Goal: Find specific page/section: Find specific page/section

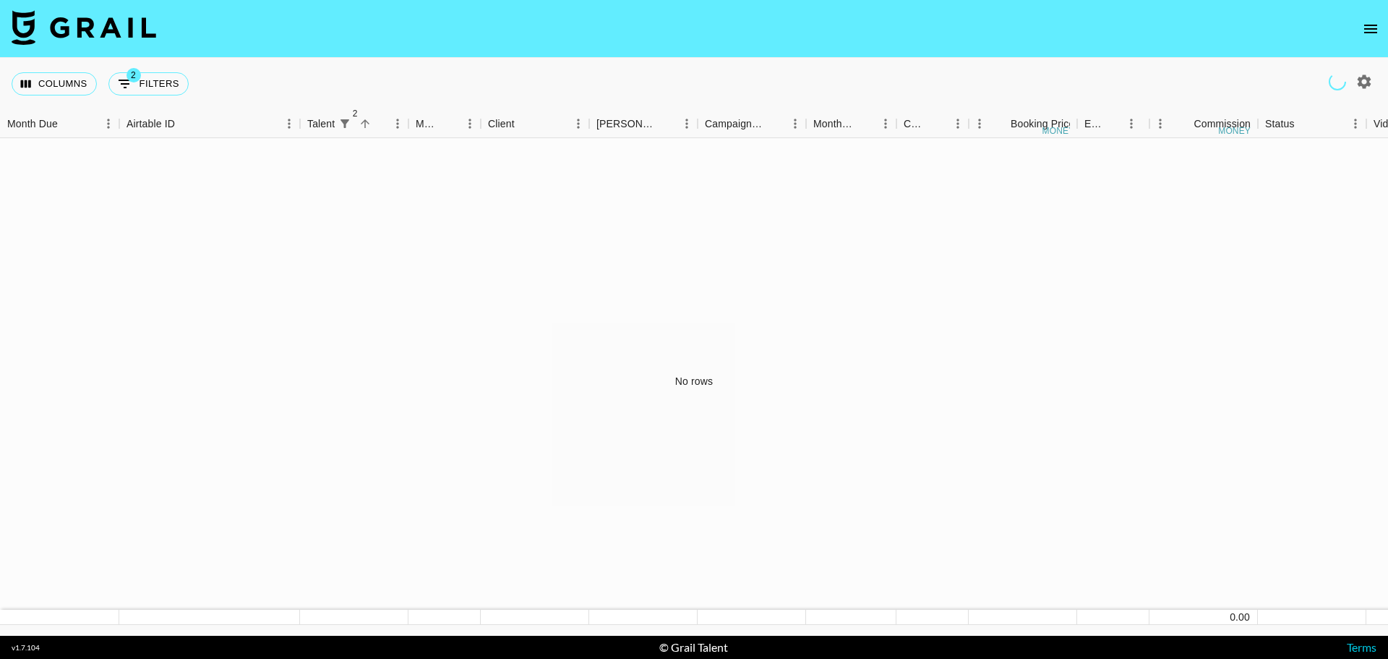
click at [1368, 30] on icon "open drawer" at bounding box center [1370, 28] width 17 height 17
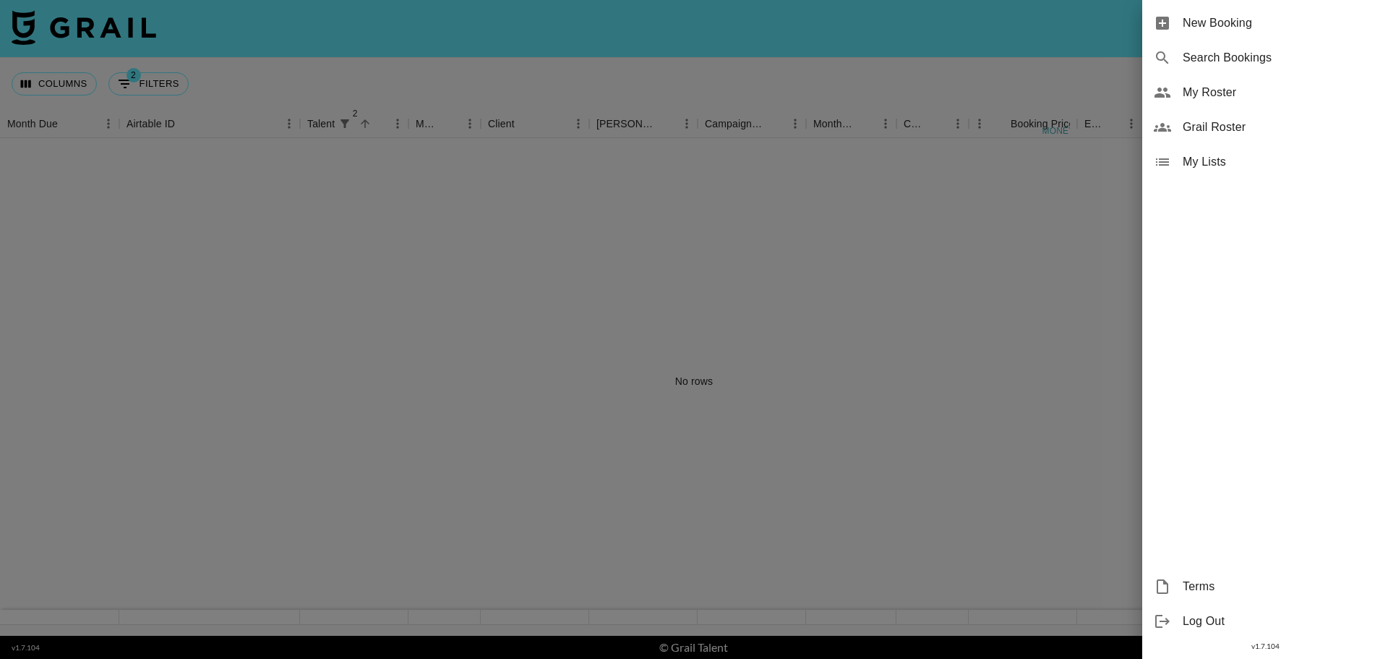
click at [1215, 134] on span "Grail Roster" at bounding box center [1280, 127] width 194 height 17
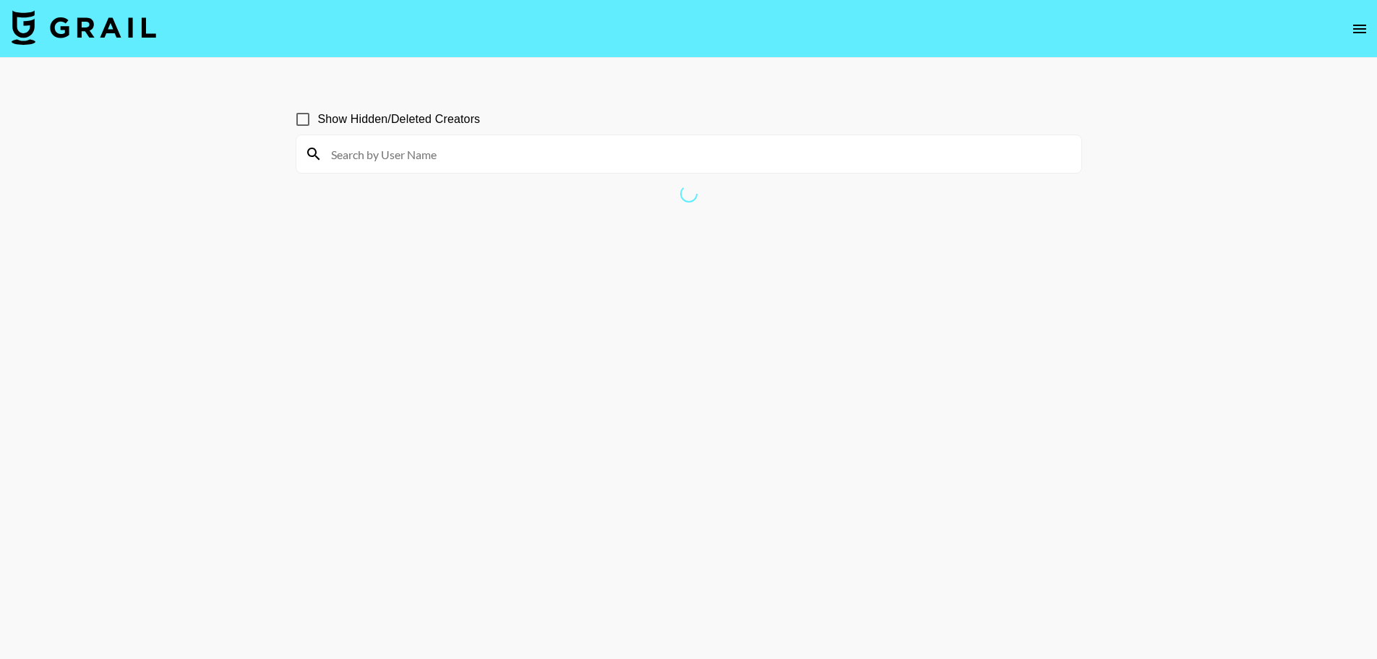
click at [557, 153] on input at bounding box center [697, 153] width 750 height 23
click at [429, 166] on div "tiny_tobasco" at bounding box center [688, 154] width 785 height 38
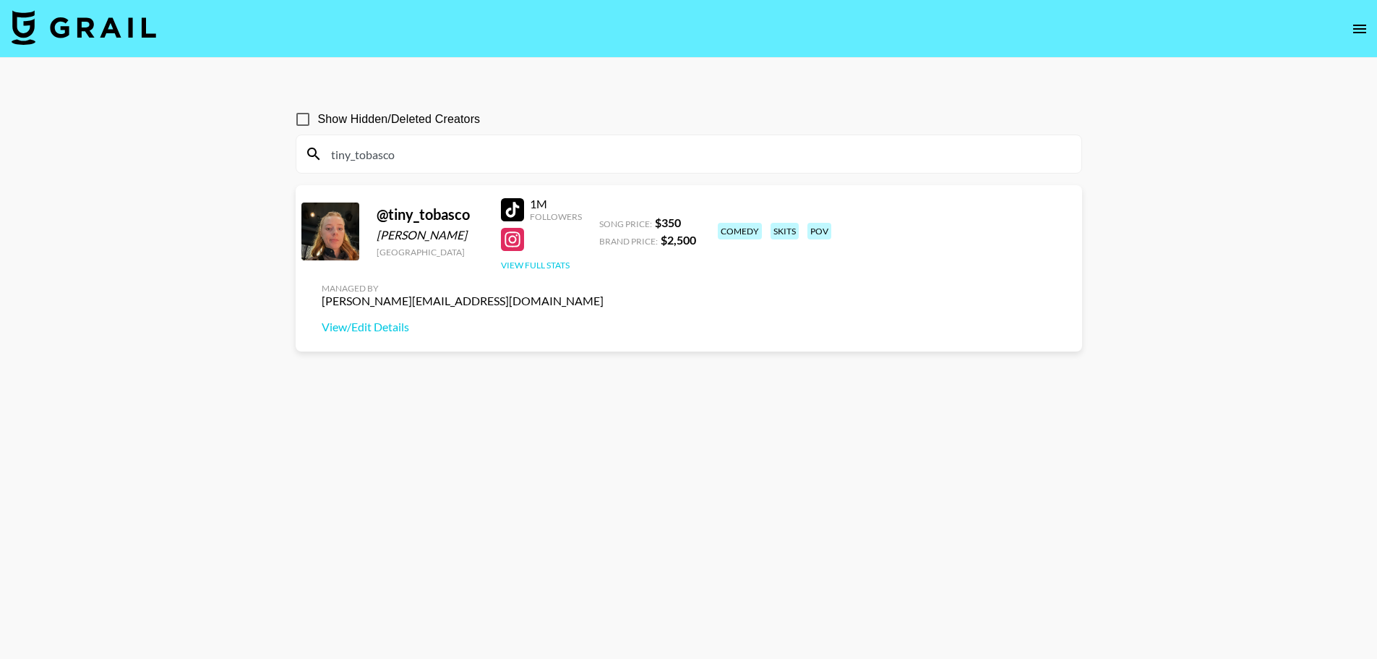
click at [532, 264] on button "View Full Stats" at bounding box center [535, 265] width 69 height 11
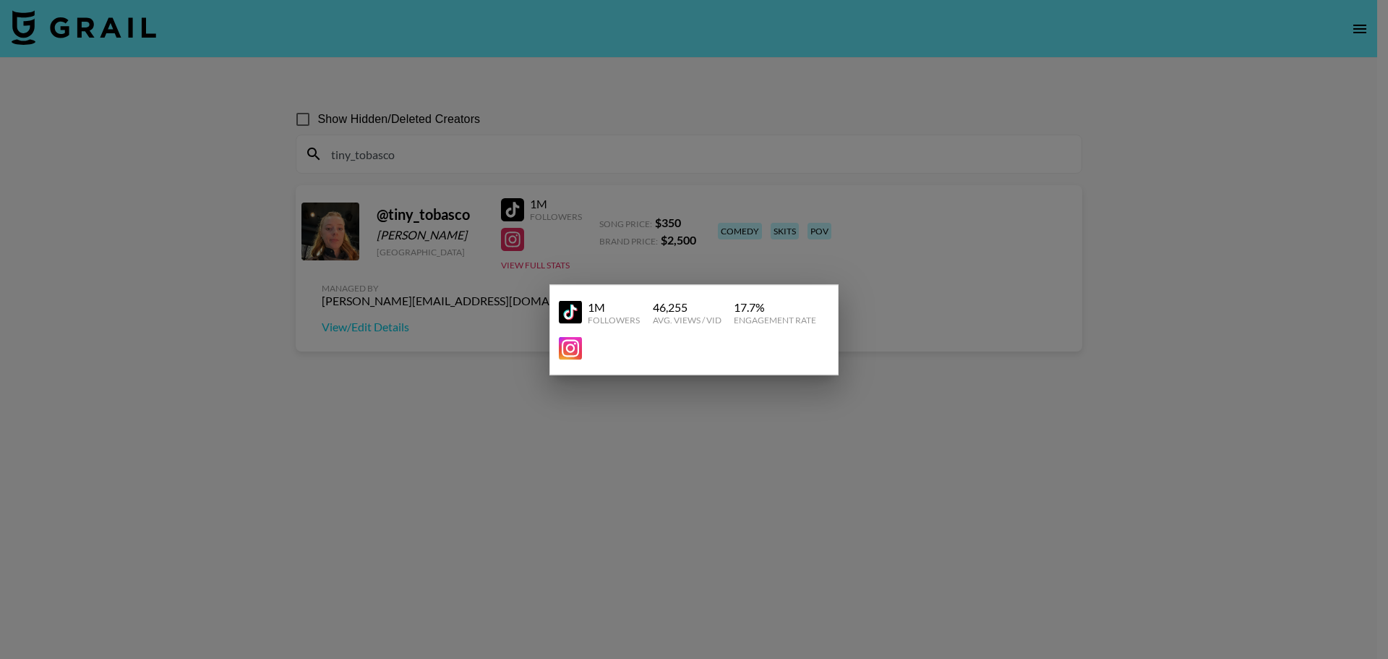
click at [789, 443] on div at bounding box center [694, 329] width 1388 height 659
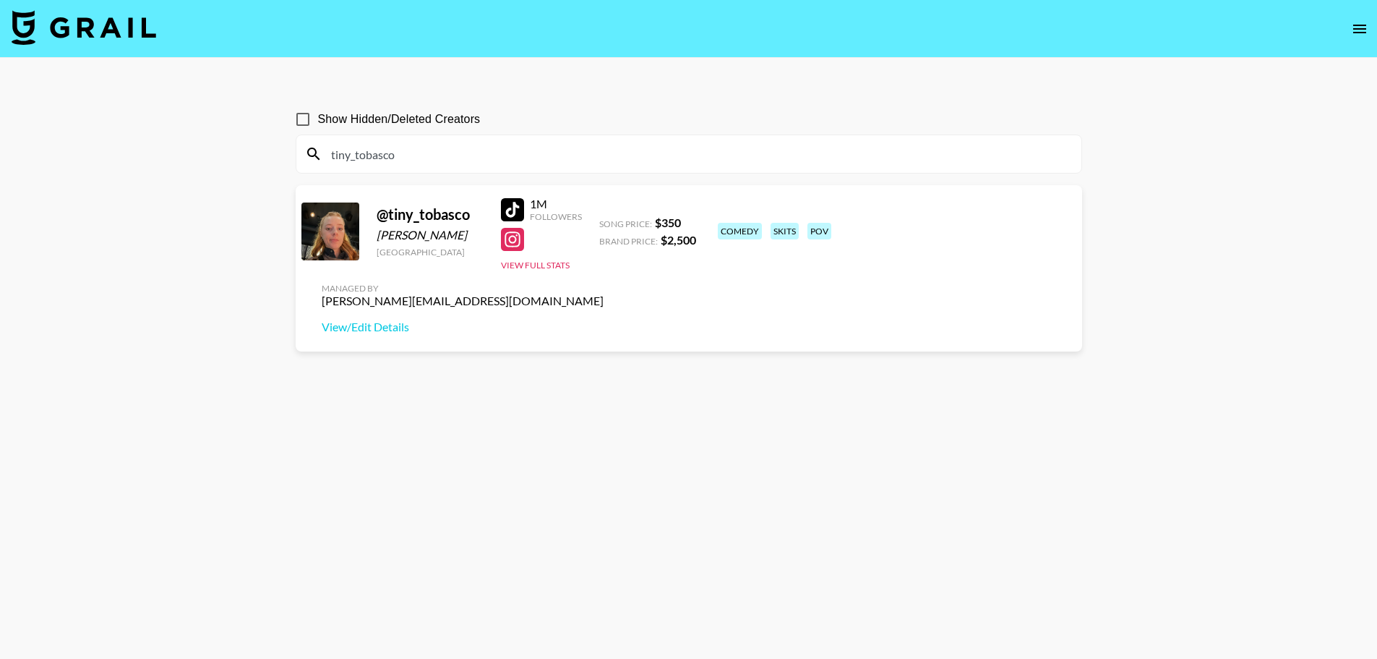
click at [433, 166] on div "tiny_tobasco" at bounding box center [688, 154] width 785 height 38
click at [433, 161] on input "tiny_tobasco" at bounding box center [697, 153] width 750 height 23
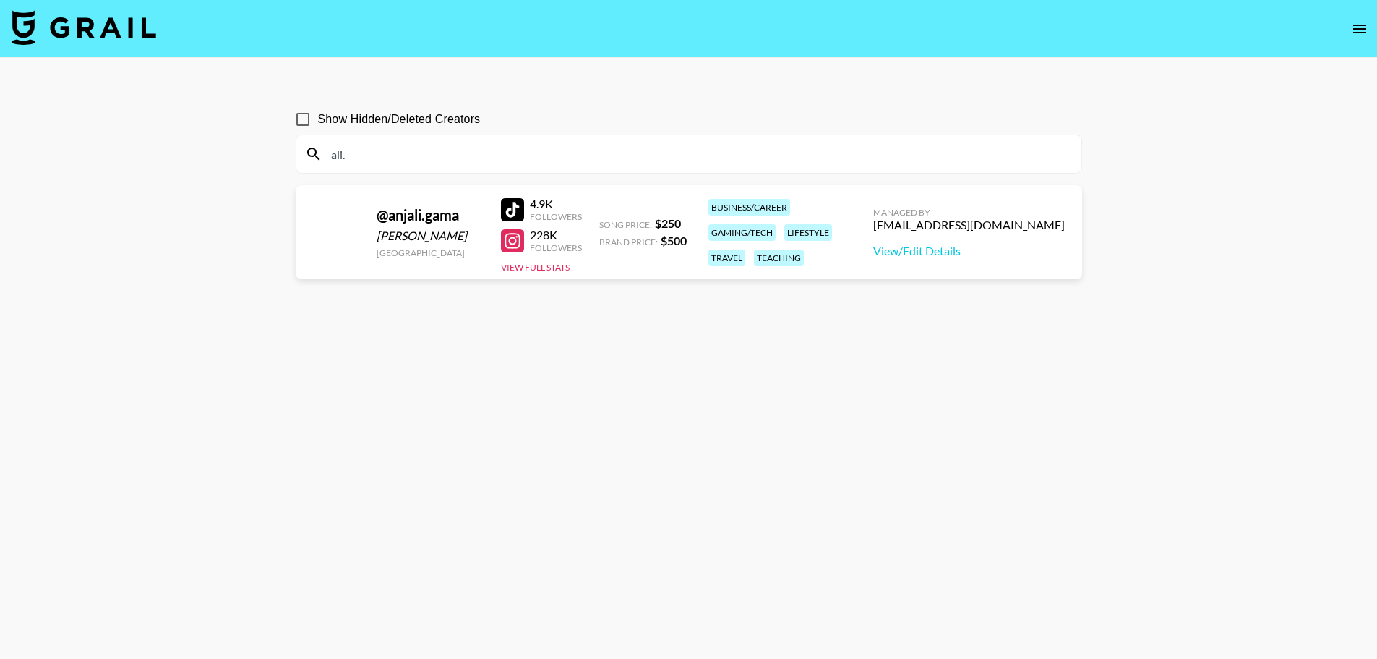
type input "ali."
